Goal: Task Accomplishment & Management: Manage account settings

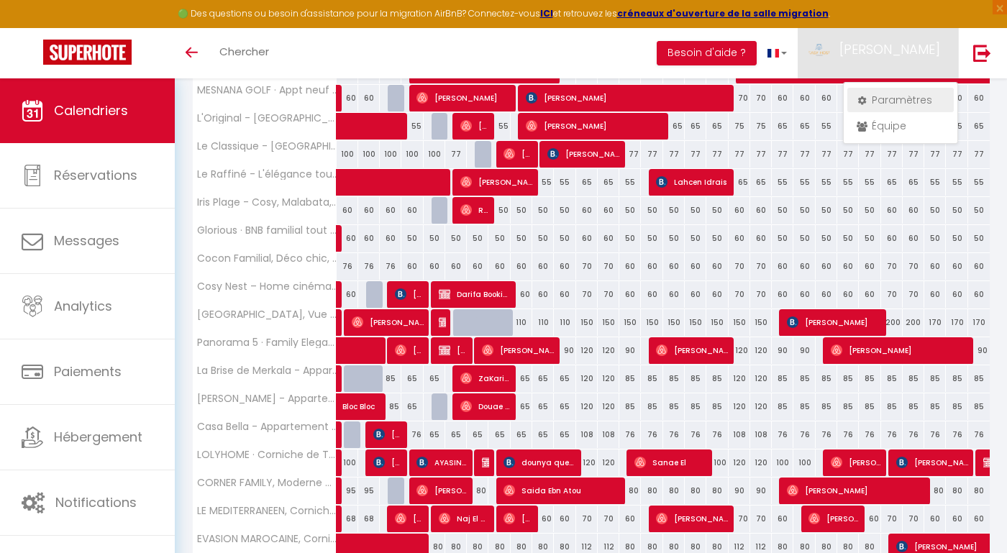
scroll to position [299, 0]
click at [881, 124] on link "Équipe" at bounding box center [900, 126] width 106 height 24
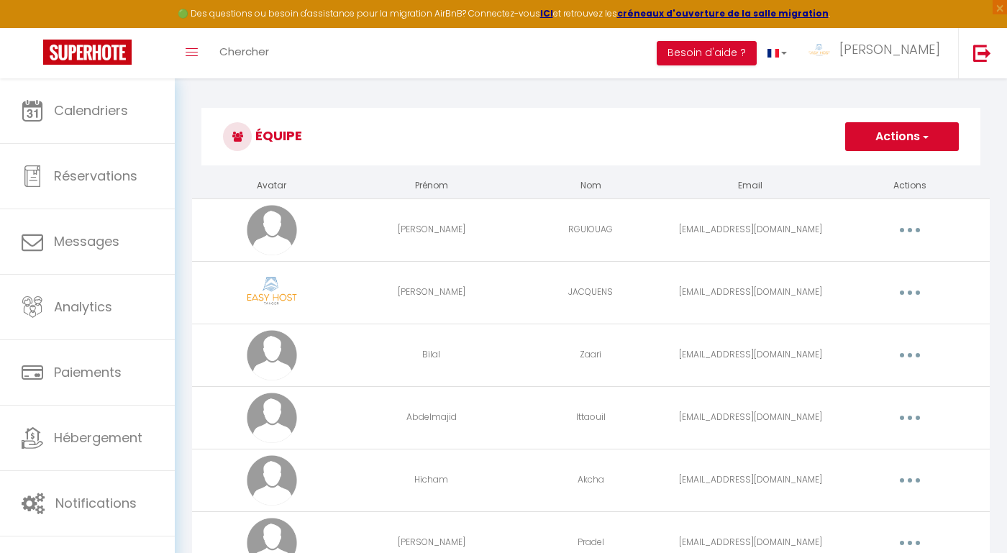
scroll to position [327, 0]
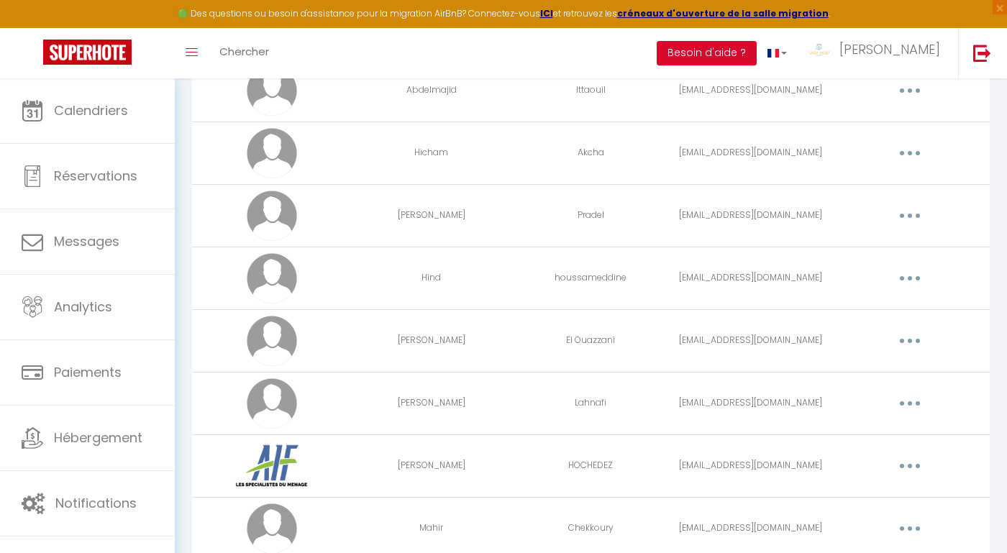
click at [908, 466] on icon "button" at bounding box center [910, 466] width 4 height 4
click at [875, 498] on link "Editer" at bounding box center [872, 499] width 106 height 24
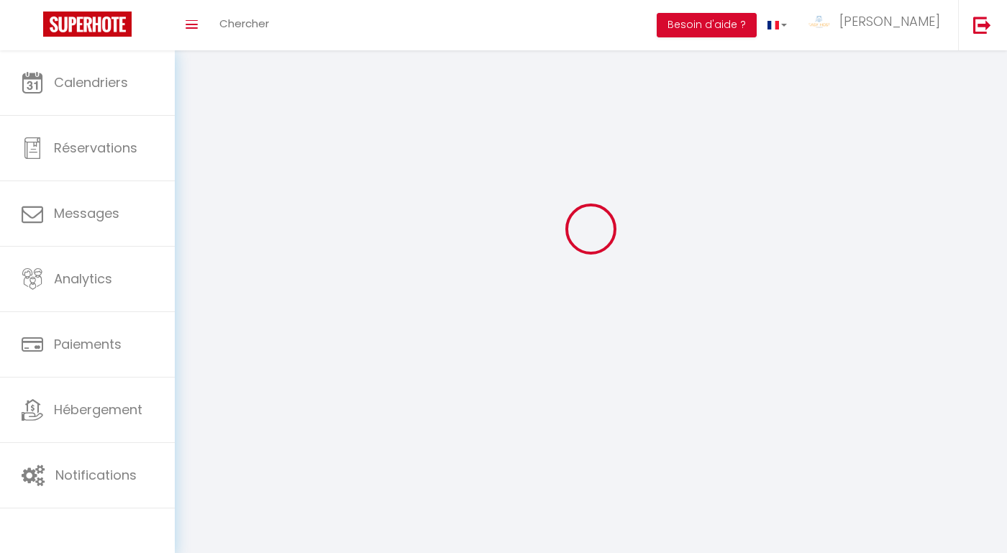
scroll to position [1530, 0]
type input "[PERSON_NAME]"
type input "HOCHEDEZ"
type input "[EMAIL_ADDRESS][DOMAIN_NAME]"
type textarea "[URL][DOMAIN_NAME]"
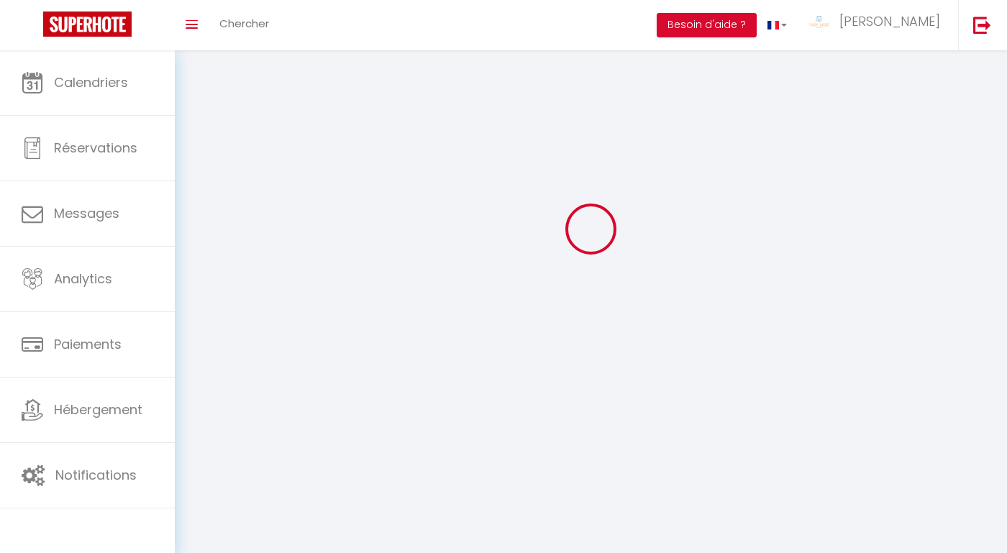
checkbox input "false"
checkbox input "true"
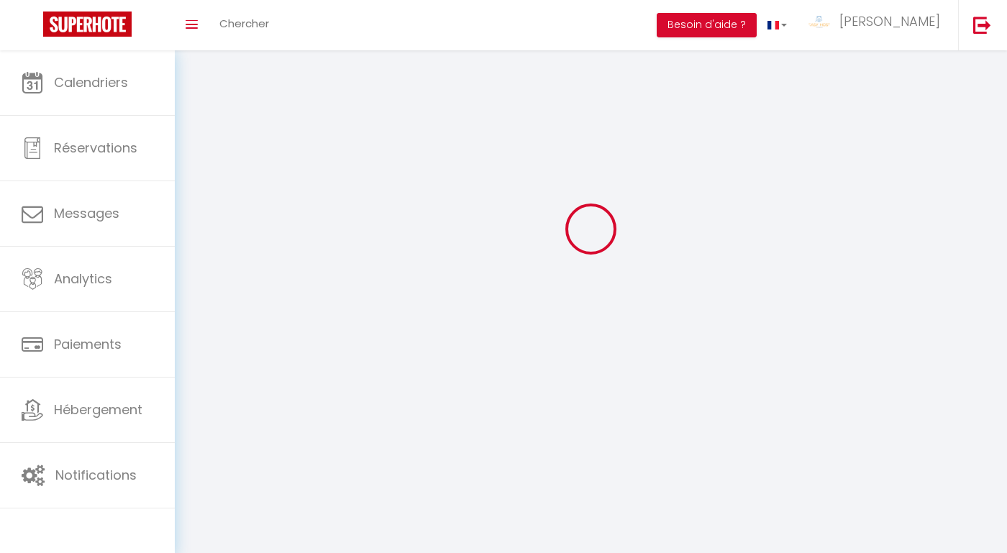
checkbox input "true"
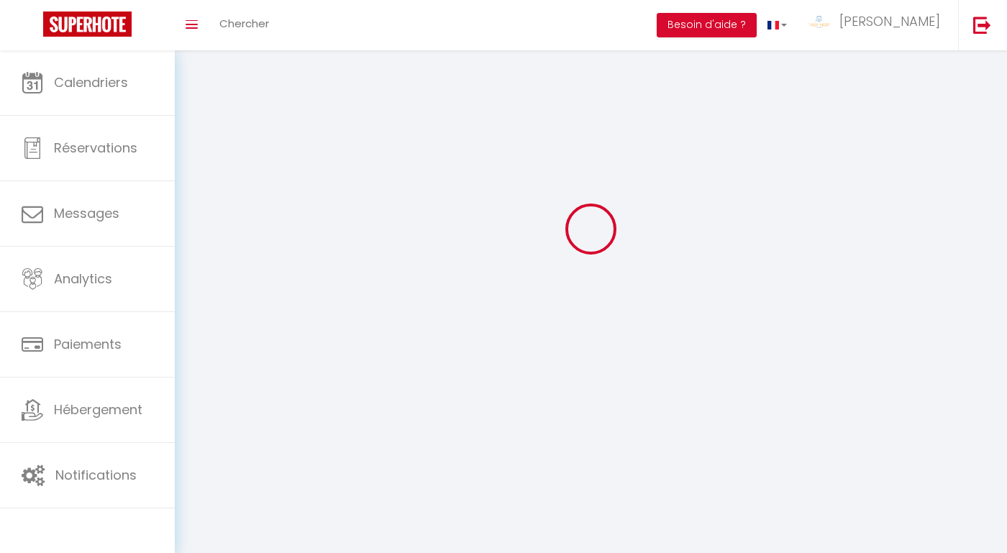
checkbox input "false"
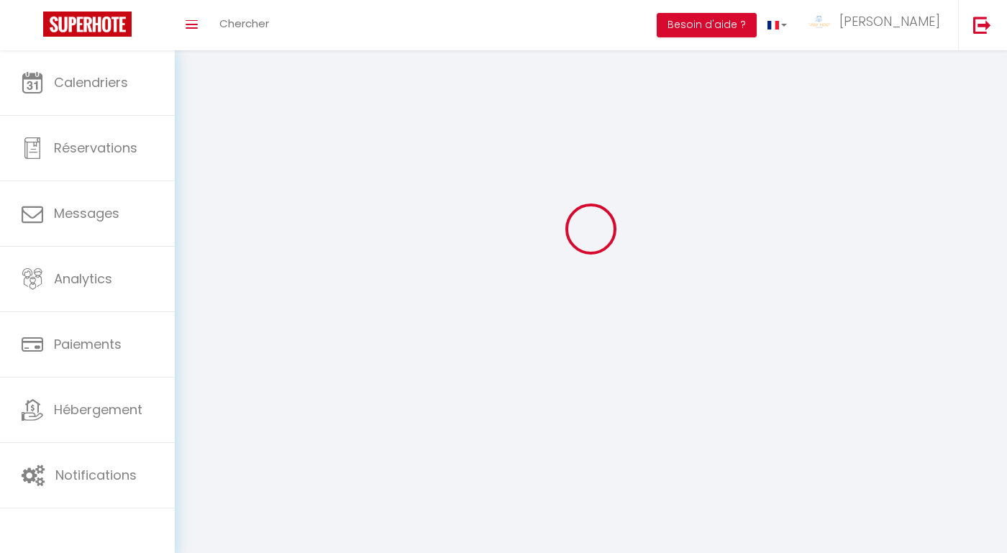
select select
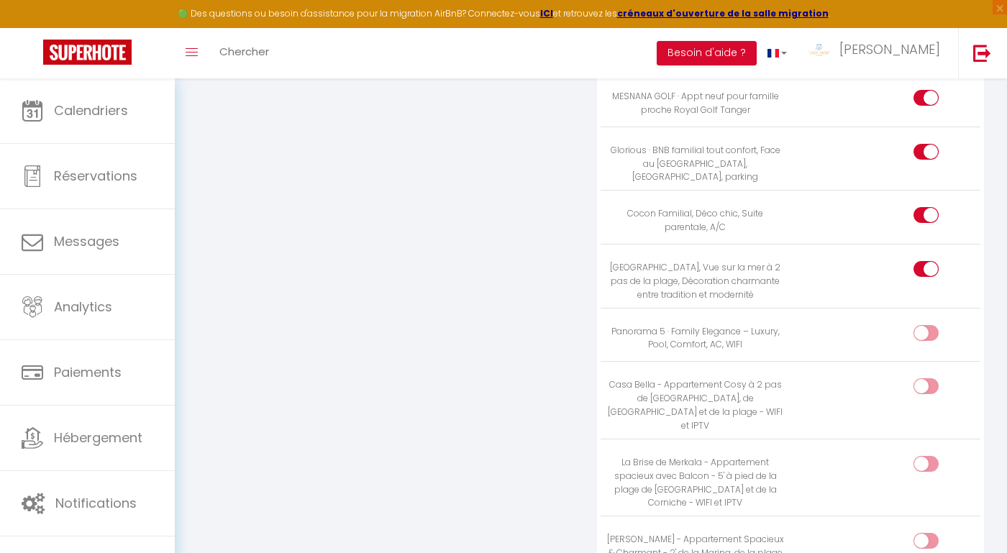
click at [925, 456] on div at bounding box center [925, 464] width 25 height 16
click at [926, 456] on input "checkbox" at bounding box center [938, 467] width 25 height 22
checkbox input "true"
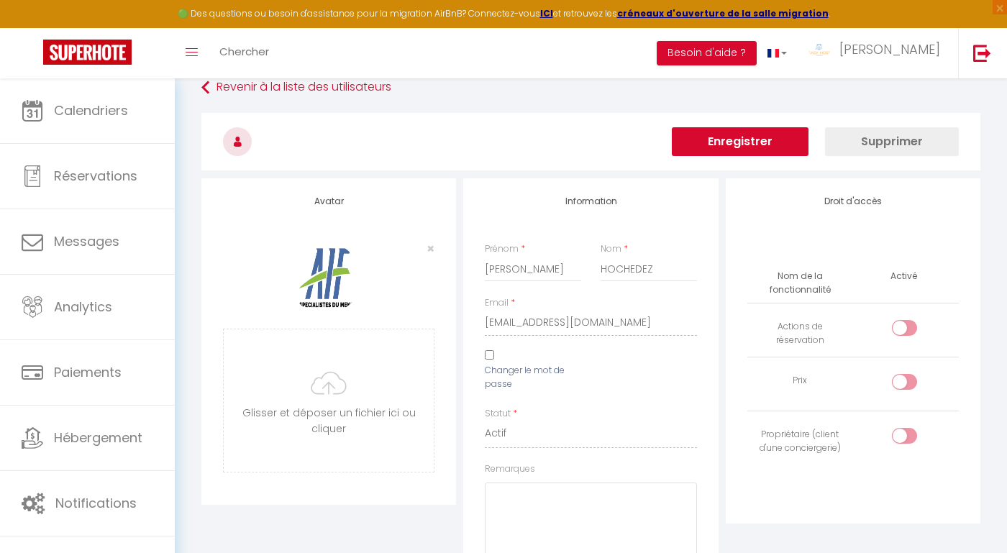
scroll to position [0, 0]
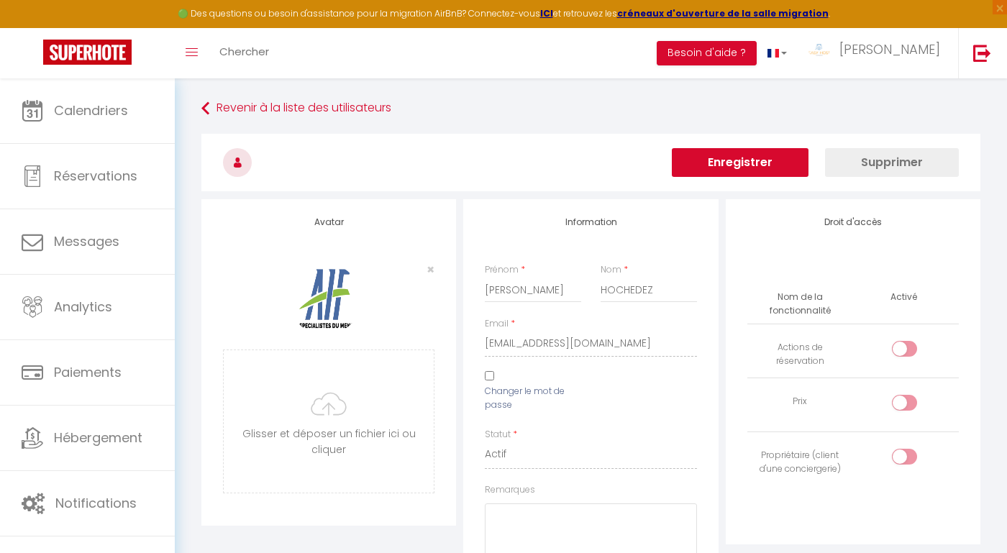
click at [767, 160] on button "Enregistrer" at bounding box center [740, 162] width 137 height 29
